Goal: Transaction & Acquisition: Subscribe to service/newsletter

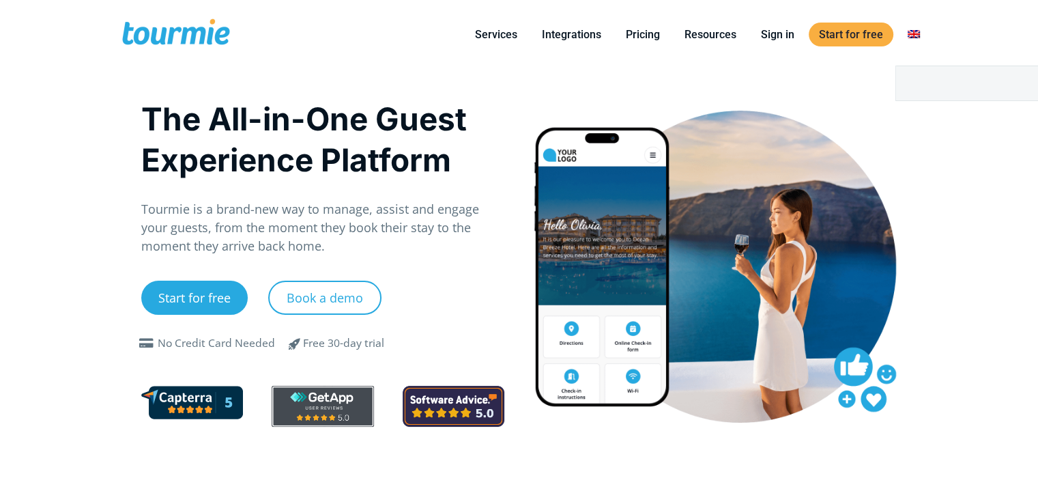
click at [916, 34] on link "Switch to" at bounding box center [913, 34] width 33 height 17
click at [879, 82] on link "Switch to" at bounding box center [837, 83] width 190 height 34
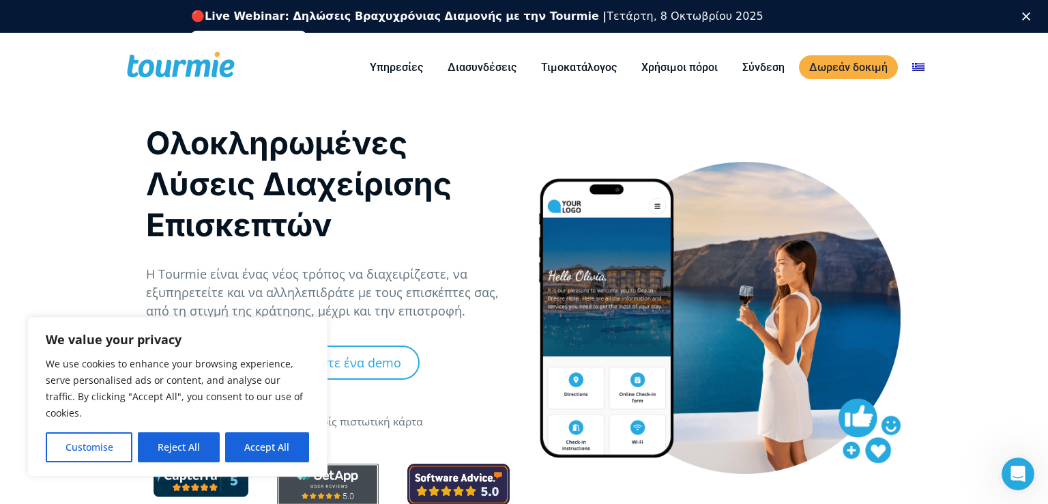
click at [777, 142] on div at bounding box center [720, 316] width 392 height 403
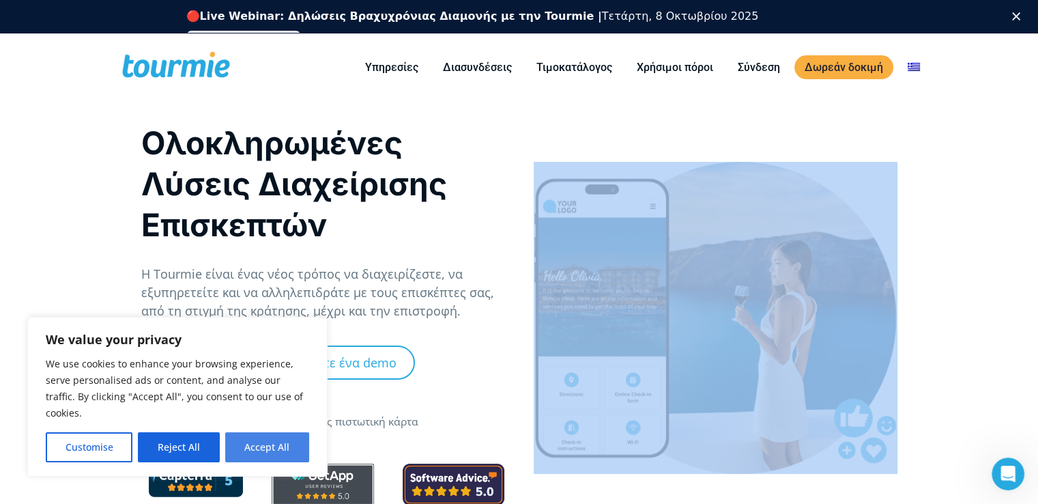
click at [289, 445] on button "Accept All" at bounding box center [267, 447] width 84 height 30
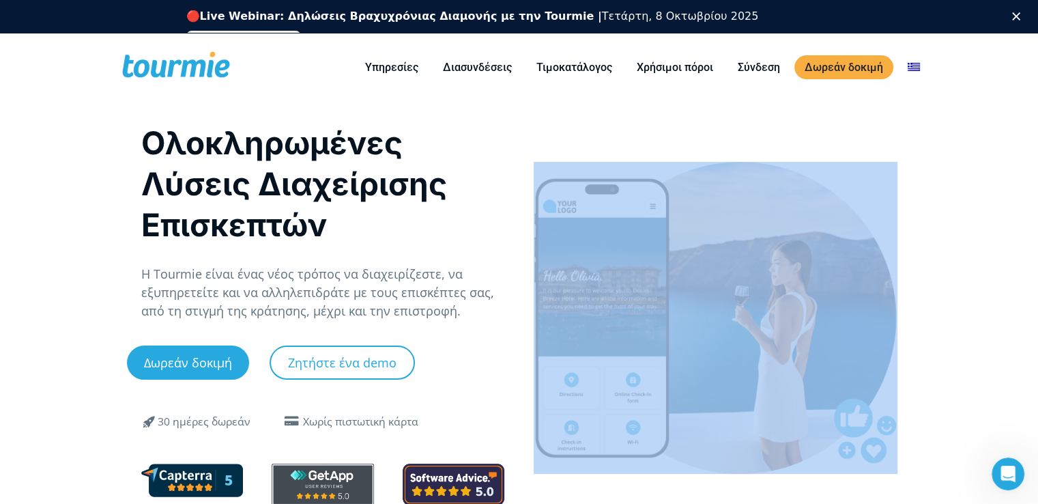
checkbox input "true"
click at [550, 68] on link "Τιμοκατάλογος" at bounding box center [574, 67] width 96 height 17
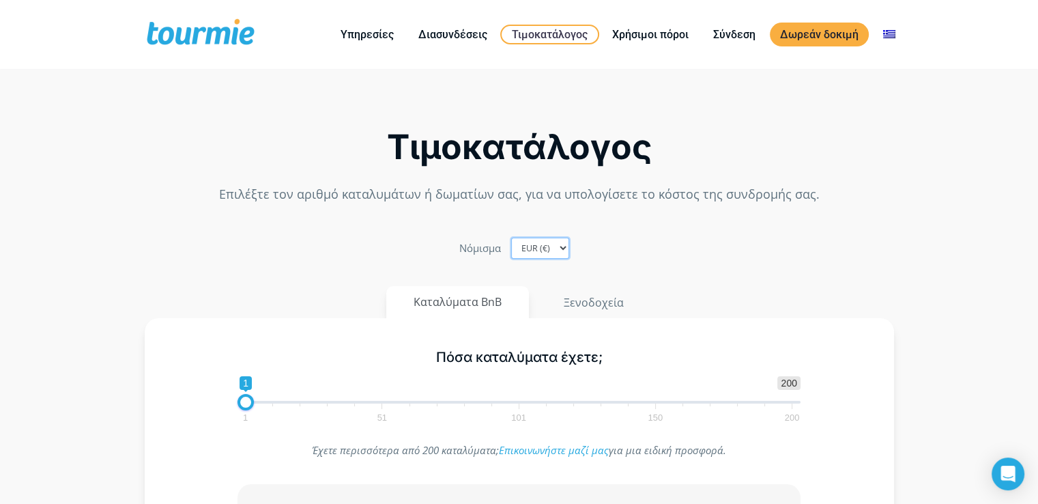
click at [564, 253] on select "EUR (€) USD ($) GBP (£)" at bounding box center [540, 247] width 58 height 21
click at [511, 237] on select "EUR (€) USD ($) GBP (£)" at bounding box center [540, 247] width 58 height 21
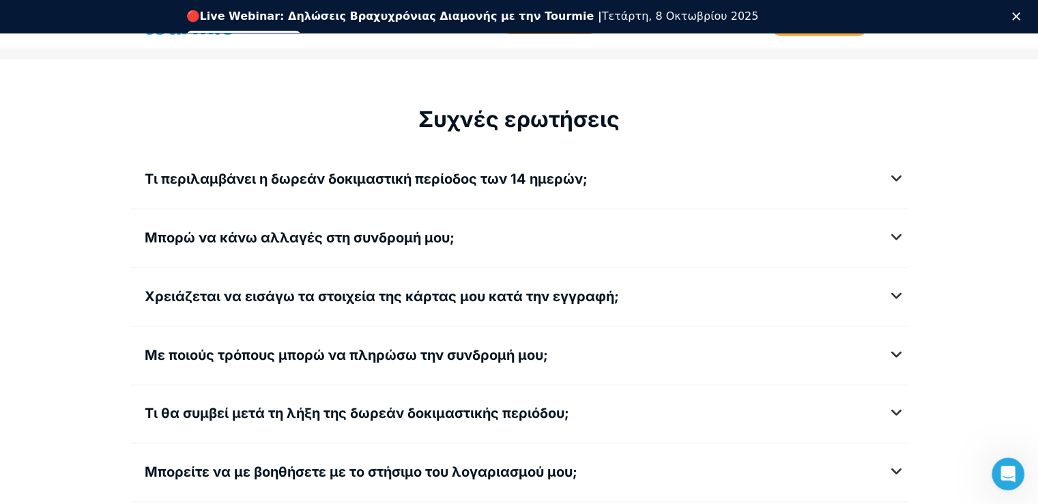
scroll to position [1759, 0]
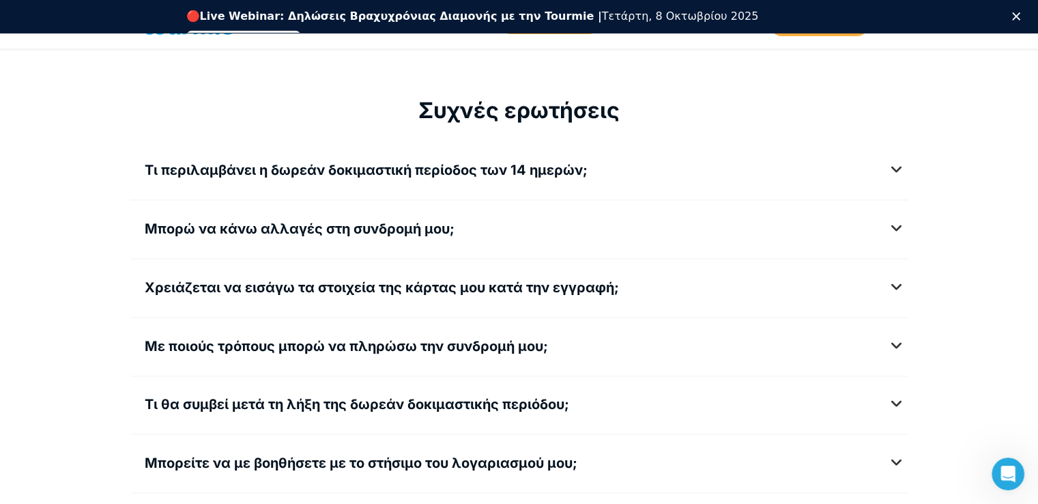
click at [894, 283] on h5 "Χρειάζεται να εισάγω τα στοιχεία της κάρτας μου κατά την εγγραφή;" at bounding box center [519, 287] width 749 height 17
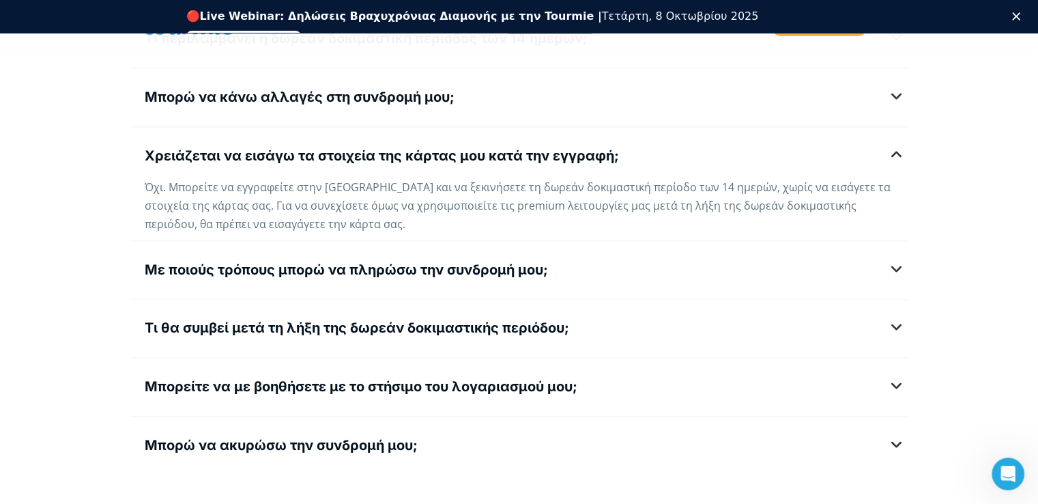
scroll to position [1897, 0]
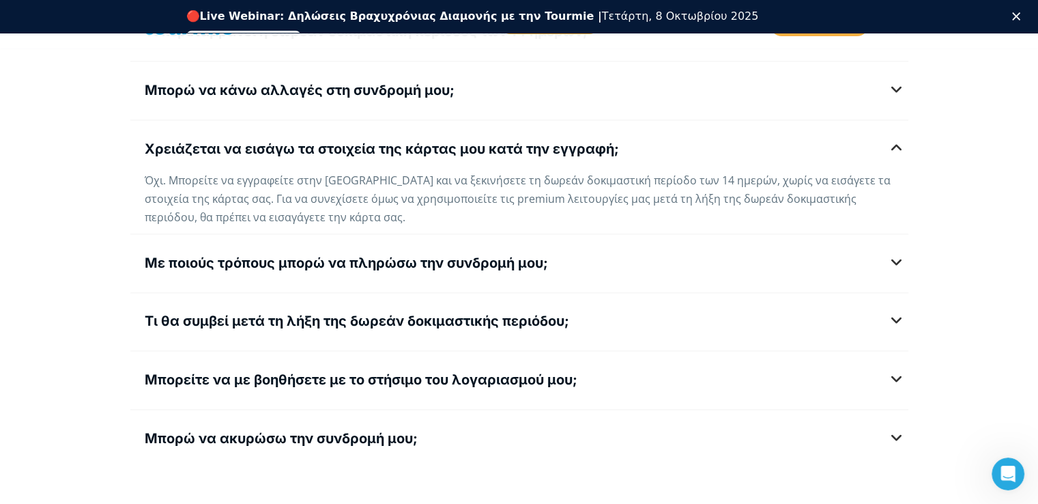
click at [894, 260] on h5 "Με ποιούς τρόπους μπορώ να πληρώσω την συνδρομή μου;" at bounding box center [519, 263] width 749 height 17
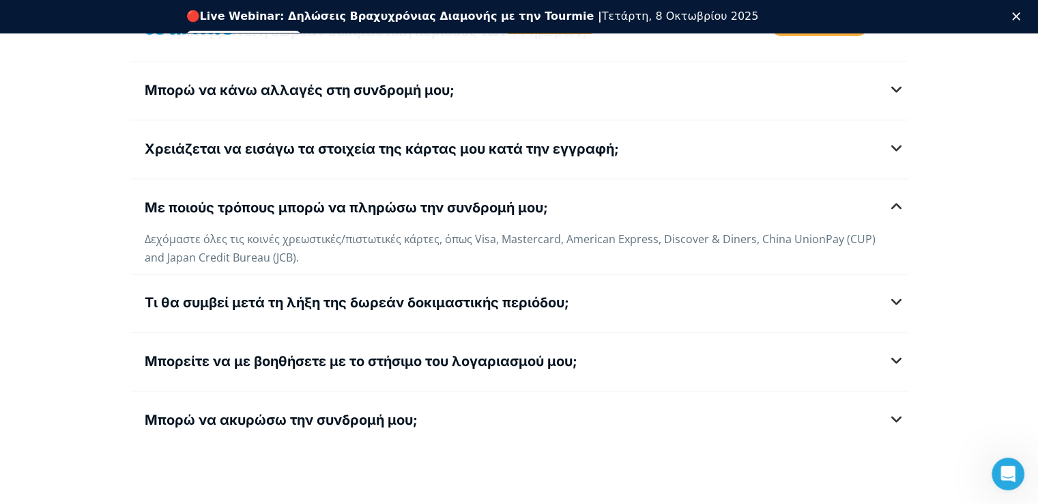
click at [887, 357] on h5 "Μπορείτε να με βοηθήσετε με το στήσιμο του λογαριασμού μου;" at bounding box center [519, 361] width 749 height 17
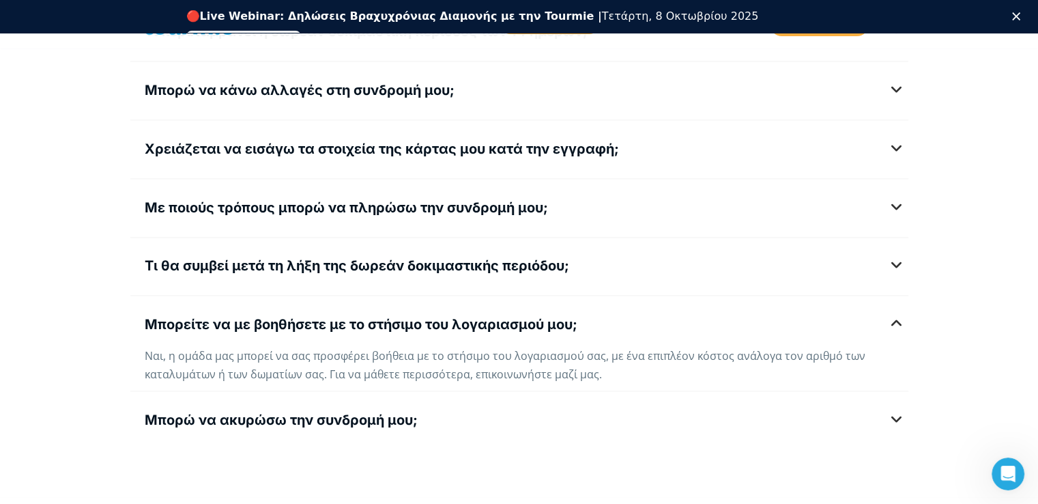
click at [887, 357] on div "Μπορείτε να με βοηθήσετε με το στήσιμο του λογαριασμού μου; Ναι, η ομάδα μας μπ…" at bounding box center [519, 346] width 778 height 74
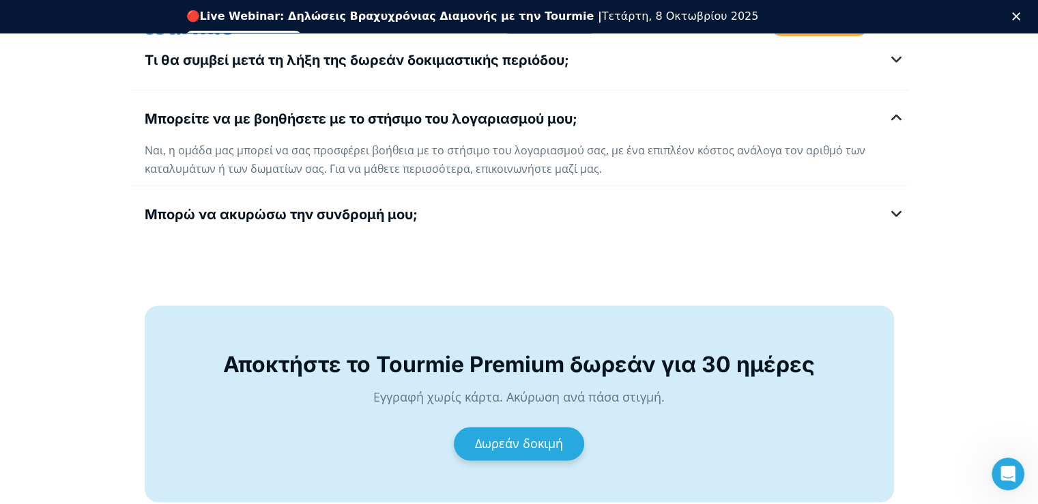
scroll to position [2103, 0]
click at [894, 210] on h5 "Μπορώ να ακυρώσω την συνδρομή μου;" at bounding box center [519, 213] width 749 height 17
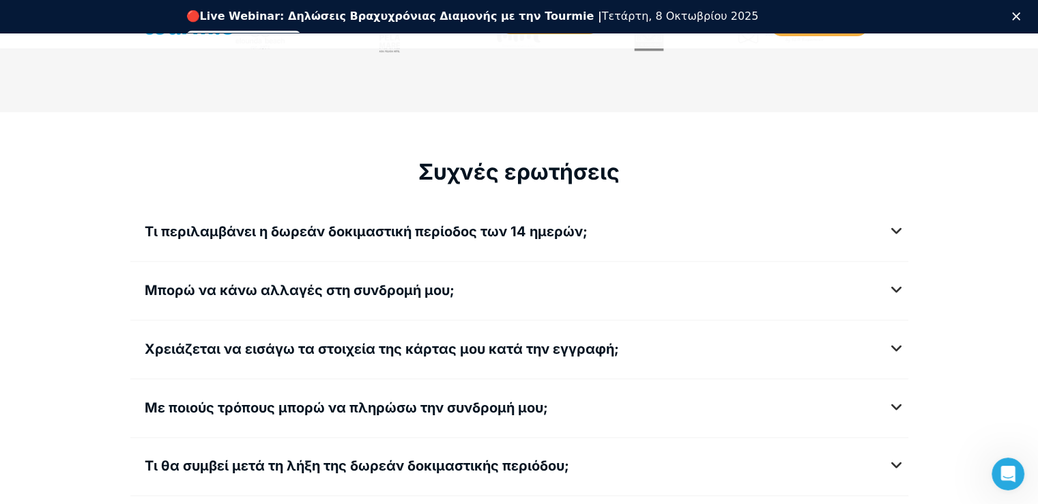
scroll to position [1726, 0]
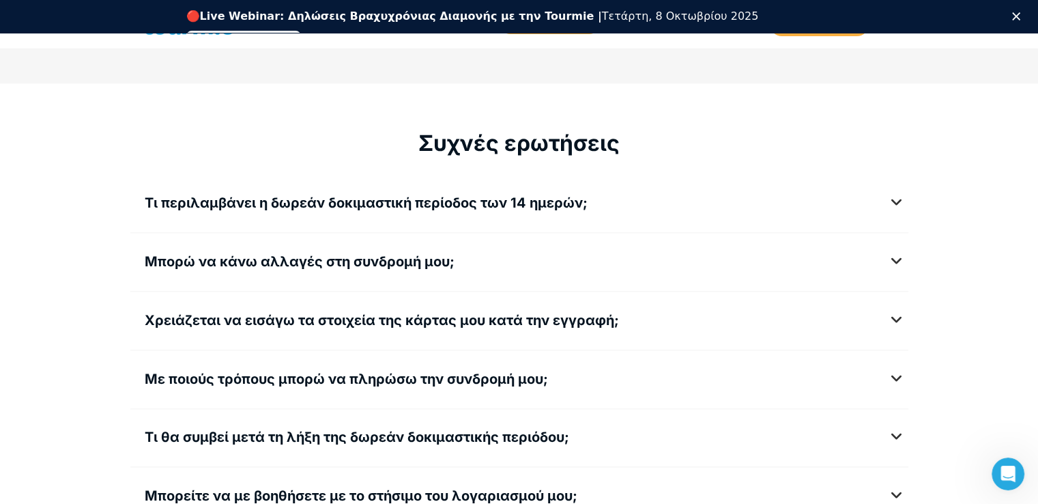
click at [894, 200] on h5 "Τι περιλαμβάνει η δωρεάν δοκιμαστική περίοδος των 14 ημερών;" at bounding box center [519, 202] width 749 height 17
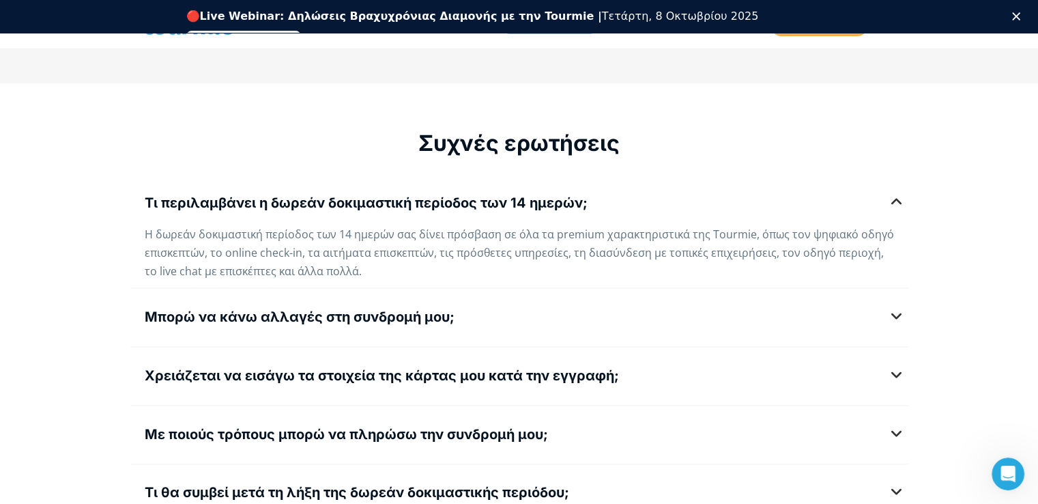
click at [896, 302] on div "Μπορώ να κάνω αλλαγές στη συνδρομή μου; Ναι, μπορείτε να αυξήσετε ή να μειώσετε…" at bounding box center [519, 321] width 778 height 38
click at [894, 317] on h5 "Μπορώ να κάνω αλλαγές στη συνδρομή μου;" at bounding box center [519, 316] width 749 height 17
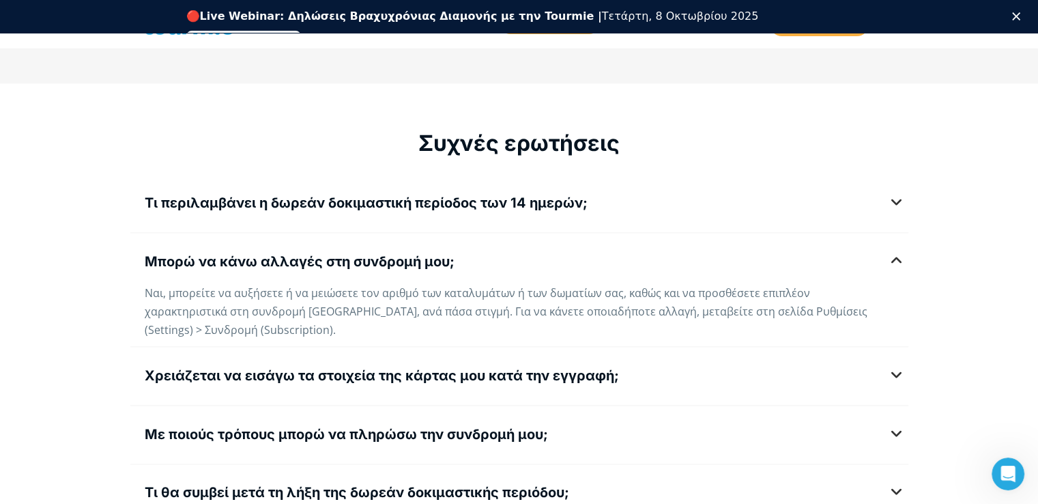
click at [892, 367] on h5 "Χρειάζεται να εισάγω τα στοιχεία της κάρτας μου κατά την εγγραφή;" at bounding box center [519, 375] width 749 height 17
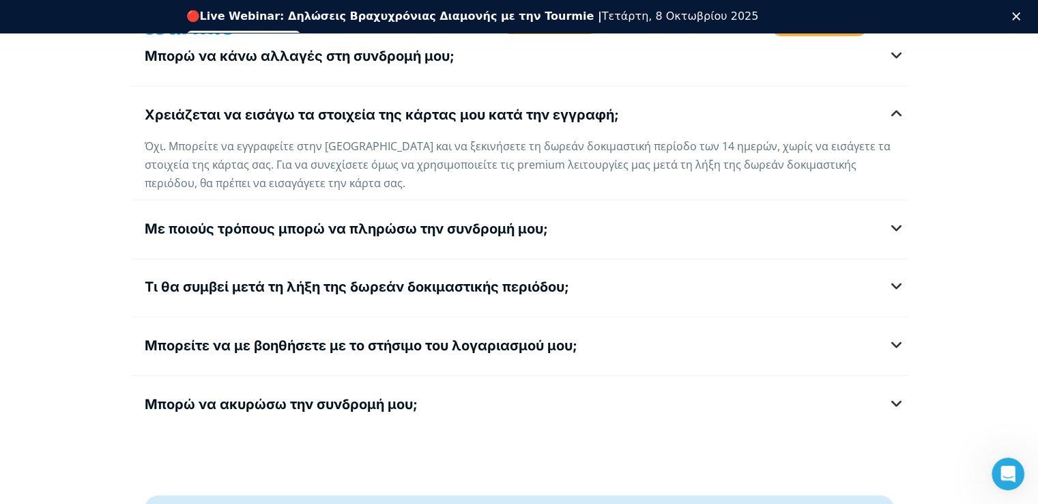
scroll to position [1932, 0]
click at [894, 223] on h5 "Με ποιούς τρόπους μπορώ να πληρώσω την συνδρομή μου;" at bounding box center [519, 228] width 749 height 17
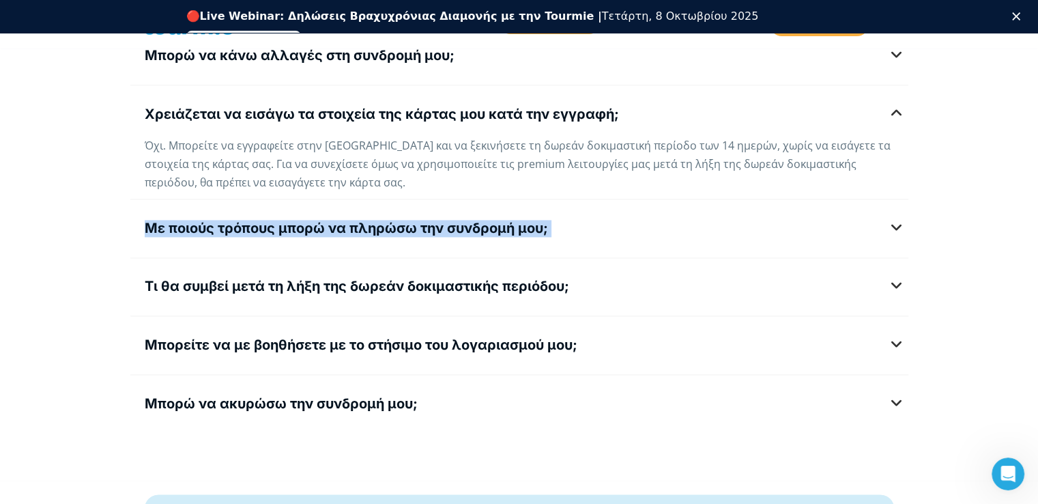
click at [900, 223] on div "Με ποιούς τρόπους μπορώ να πληρώσω την συνδρομή μου; Δεχόμαστε όλες τις κοινές …" at bounding box center [519, 232] width 778 height 38
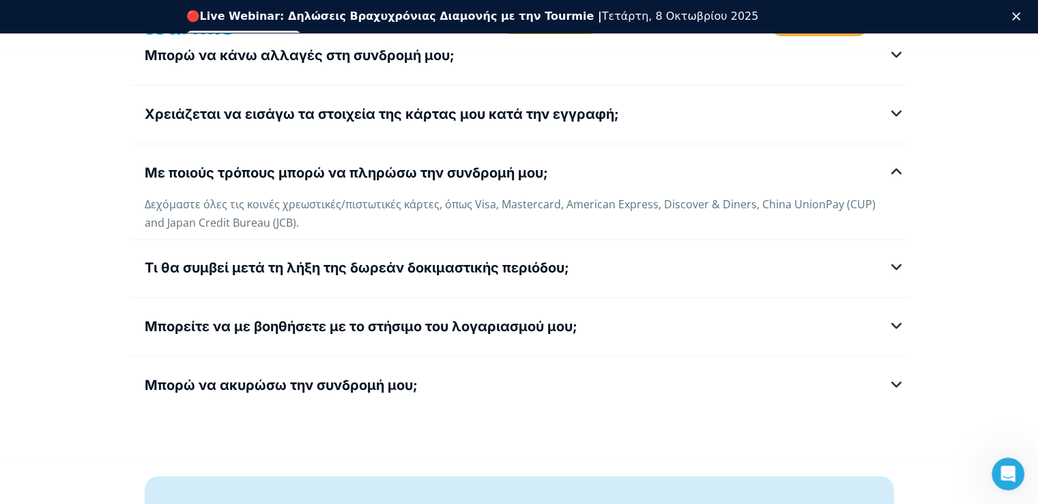
click at [894, 265] on h5 "Τι θα συμβεί μετά τη λήξη της δωρεάν δοκιμαστικής περιόδου;" at bounding box center [519, 267] width 749 height 17
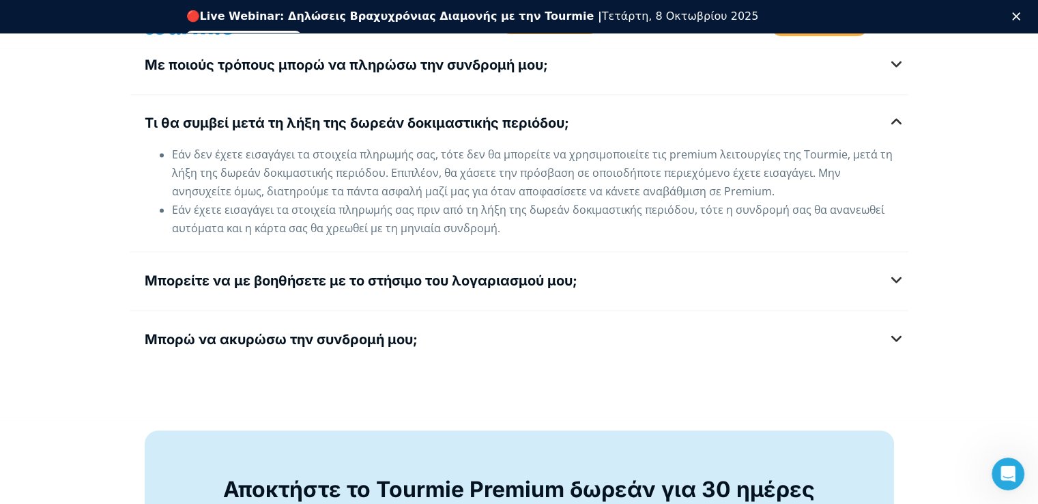
scroll to position [2069, 0]
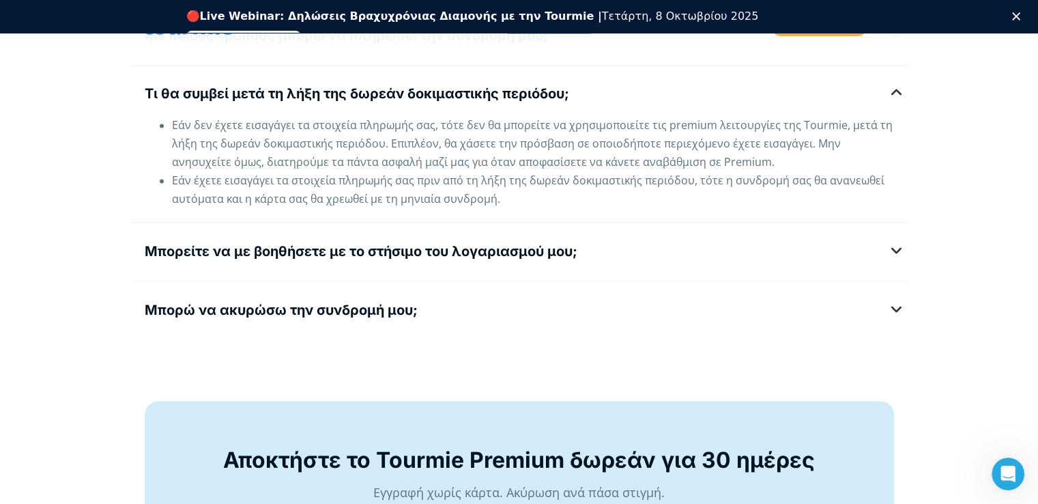
click at [894, 248] on h5 "Μπορείτε να με βοηθήσετε με το στήσιμο του λογαριασμού μου;" at bounding box center [519, 251] width 749 height 17
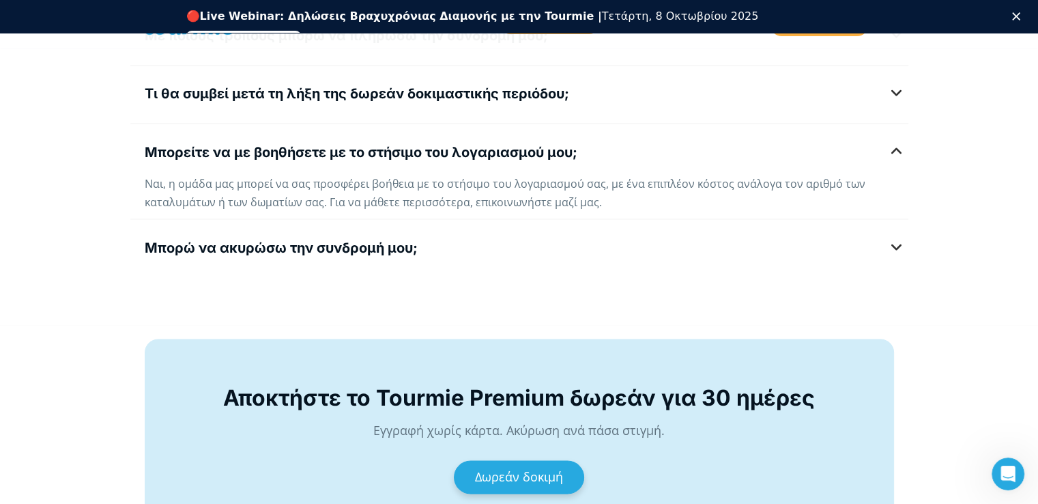
click at [894, 243] on h5 "Μπορώ να ακυρώσω την συνδρομή μου;" at bounding box center [519, 248] width 749 height 17
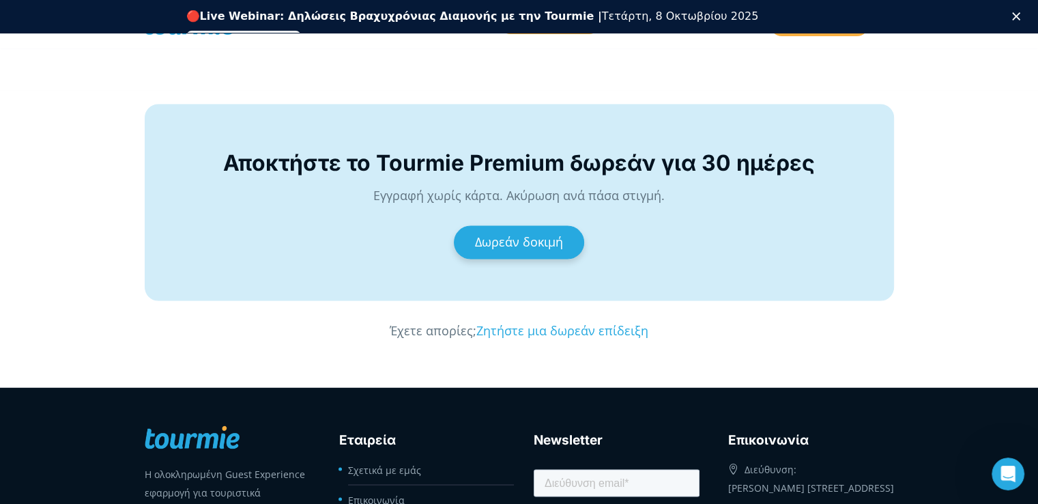
scroll to position [2279, 0]
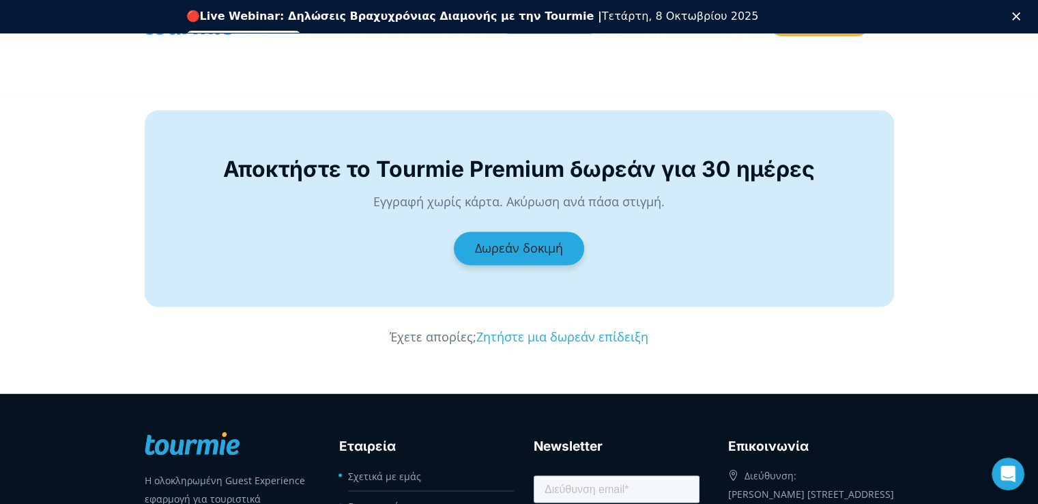
click at [503, 244] on span "Δωρεάν δοκιμή" at bounding box center [519, 248] width 88 height 16
